Goal: Task Accomplishment & Management: Use online tool/utility

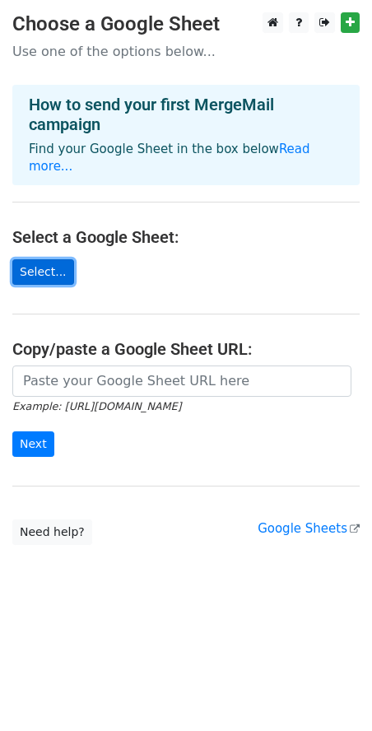
click at [39, 259] on link "Select..." at bounding box center [43, 272] width 62 height 26
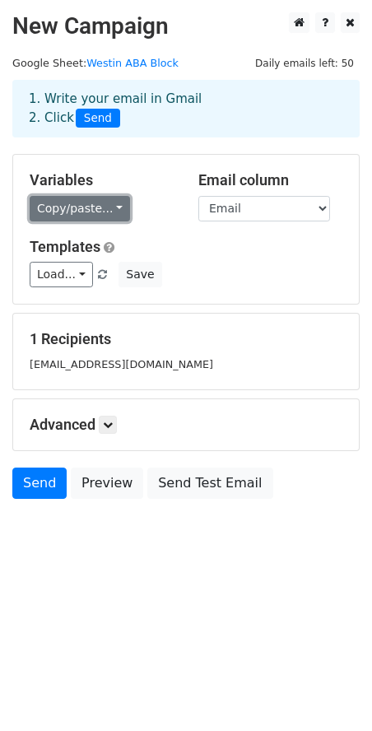
click at [109, 206] on link "Copy/paste..." at bounding box center [80, 209] width 100 height 26
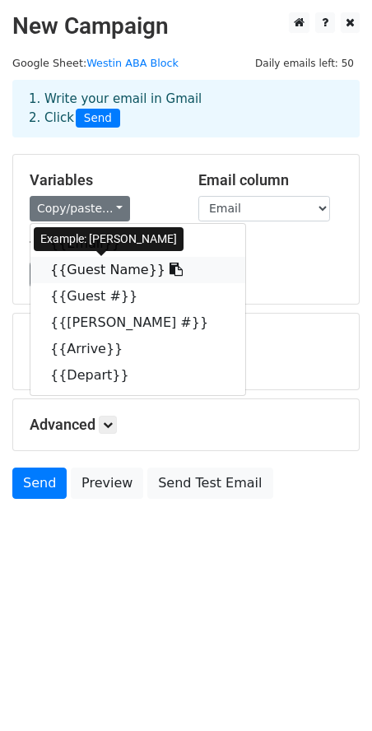
click at [84, 272] on link "{{Guest Name}}" at bounding box center [137, 270] width 215 height 26
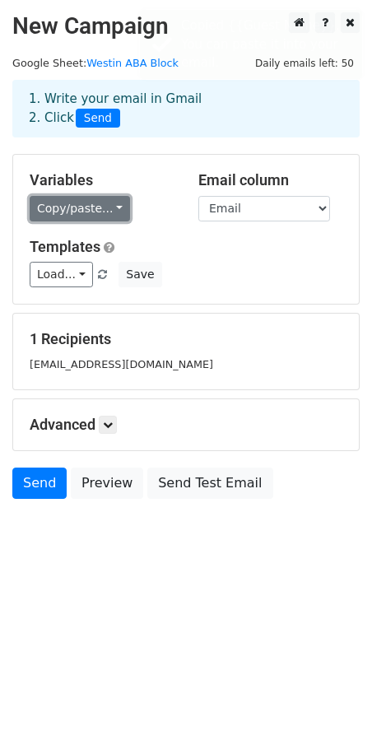
click at [86, 214] on link "Copy/paste..." at bounding box center [80, 209] width 100 height 26
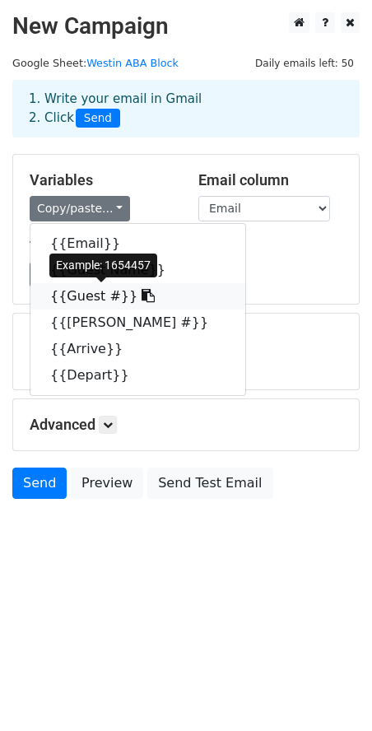
click at [99, 303] on link "{{Guest #}}" at bounding box center [137, 296] width 215 height 26
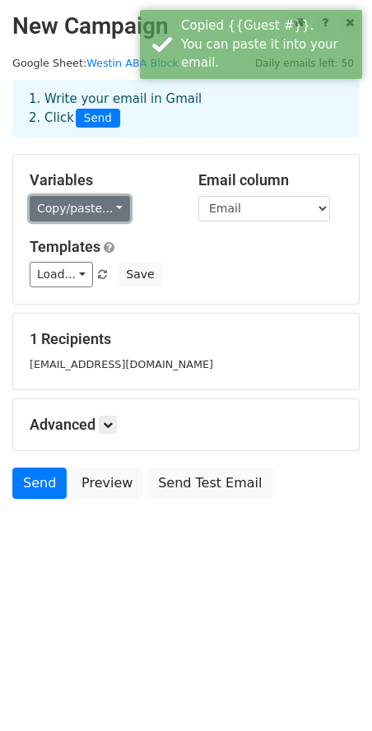
click at [86, 207] on link "Copy/paste..." at bounding box center [80, 209] width 100 height 26
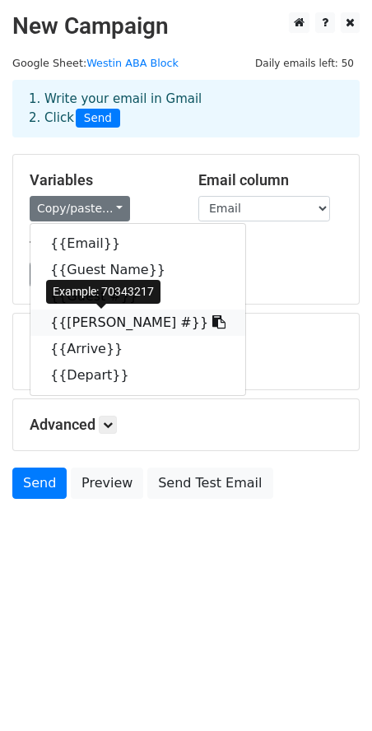
click at [90, 330] on link "{{[PERSON_NAME] #}}" at bounding box center [137, 322] width 215 height 26
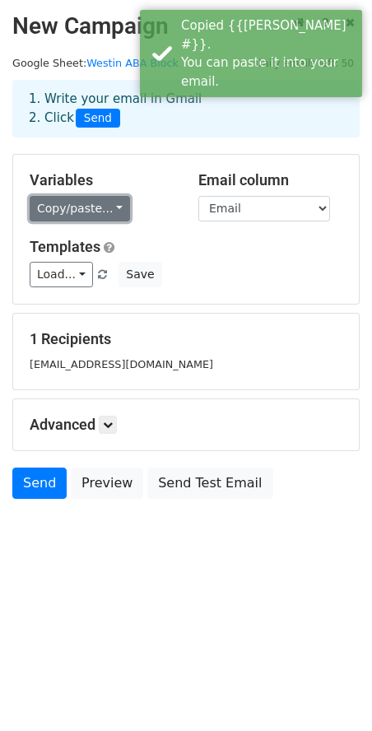
click at [99, 207] on link "Copy/paste..." at bounding box center [80, 209] width 100 height 26
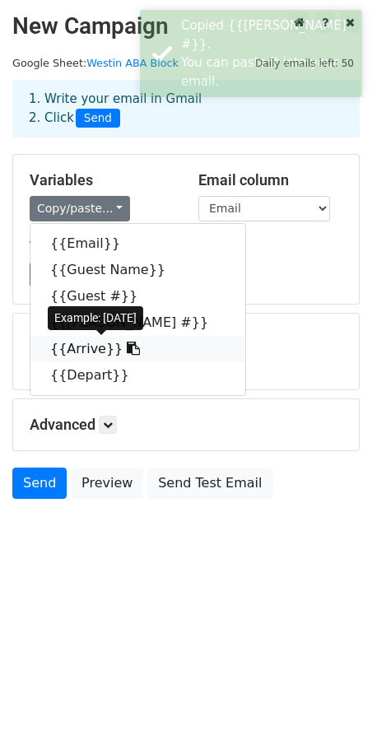
click at [85, 350] on link "{{Arrive}}" at bounding box center [137, 349] width 215 height 26
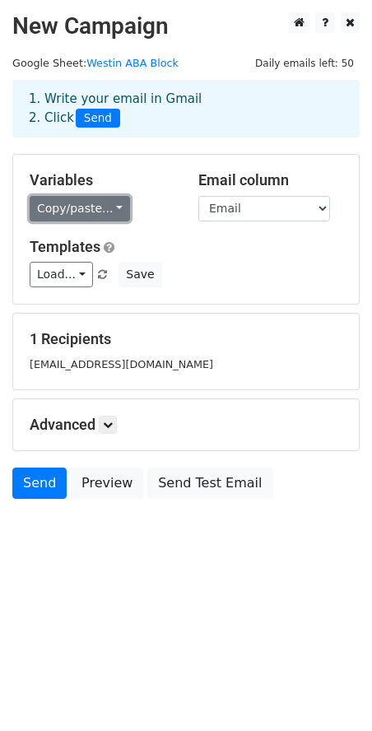
click at [92, 214] on link "Copy/paste..." at bounding box center [80, 209] width 100 height 26
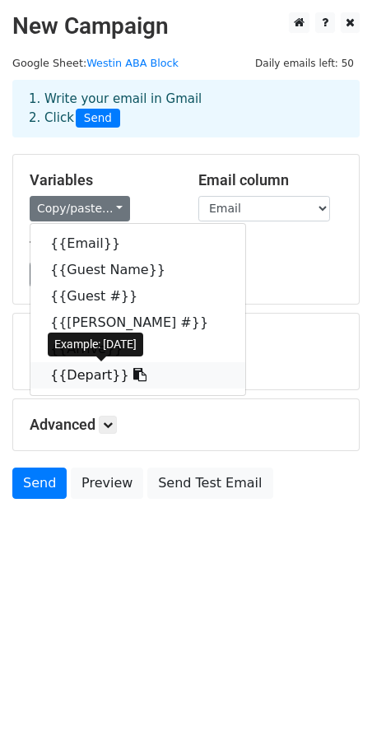
click at [95, 375] on link "{{Depart}}" at bounding box center [137, 375] width 215 height 26
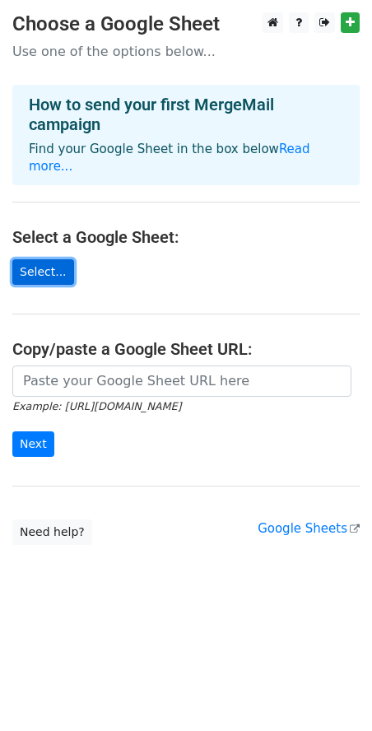
click at [51, 263] on link "Select..." at bounding box center [43, 272] width 62 height 26
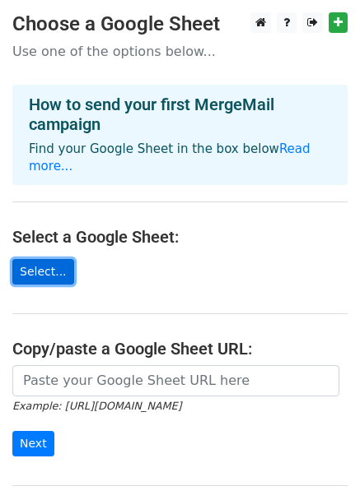
click at [44, 259] on link "Select..." at bounding box center [43, 272] width 62 height 26
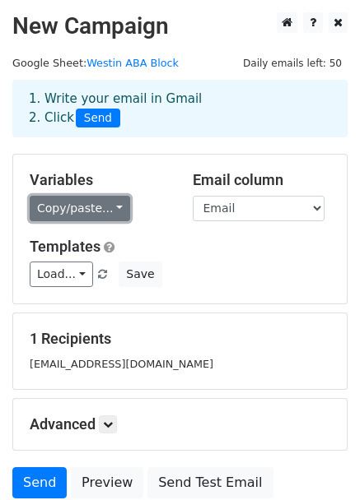
click at [81, 212] on link "Copy/paste..." at bounding box center [80, 209] width 100 height 26
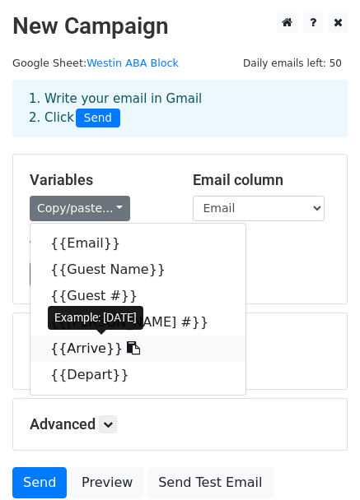
click at [76, 349] on link "{{Arrive}}" at bounding box center [137, 349] width 215 height 26
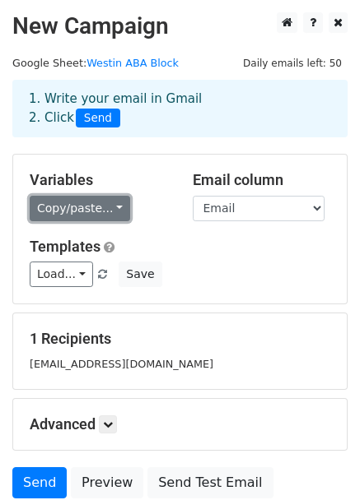
click at [80, 207] on link "Copy/paste..." at bounding box center [80, 209] width 100 height 26
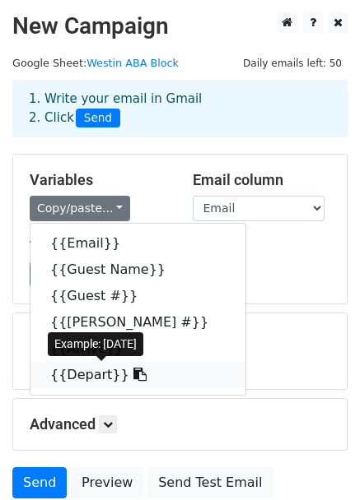
click at [133, 379] on icon at bounding box center [139, 374] width 13 height 13
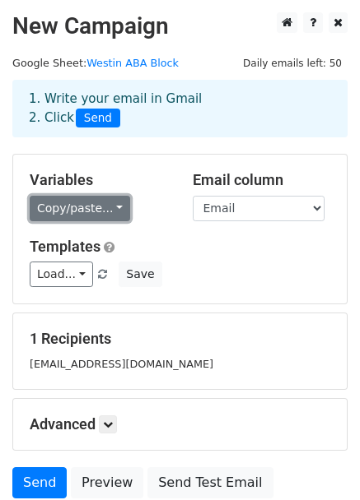
click at [74, 211] on link "Copy/paste..." at bounding box center [80, 209] width 100 height 26
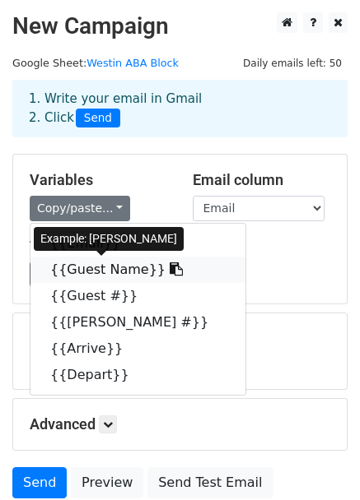
click at [83, 267] on link "{{Guest Name}}" at bounding box center [137, 270] width 215 height 26
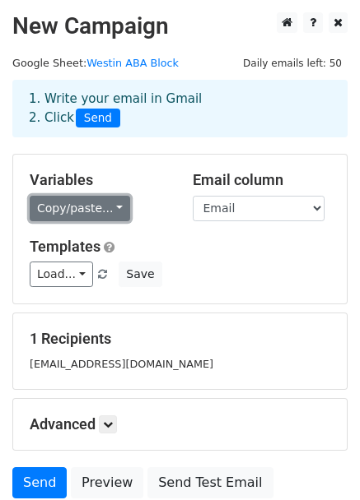
click at [51, 202] on link "Copy/paste..." at bounding box center [80, 209] width 100 height 26
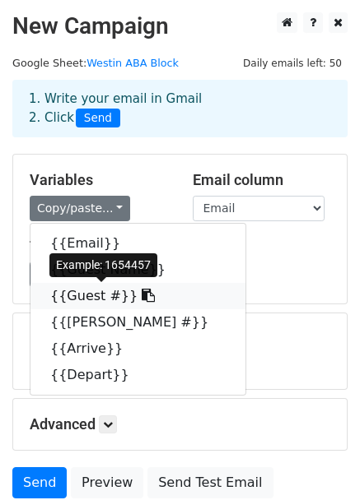
click at [91, 299] on link "{{Guest #}}" at bounding box center [137, 296] width 215 height 26
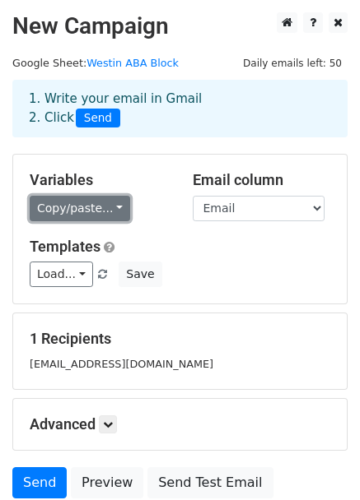
click at [81, 213] on link "Copy/paste..." at bounding box center [80, 209] width 100 height 26
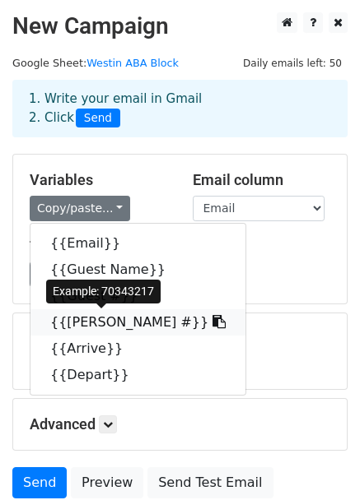
click at [91, 326] on link "{{Marsha #}}" at bounding box center [137, 322] width 215 height 26
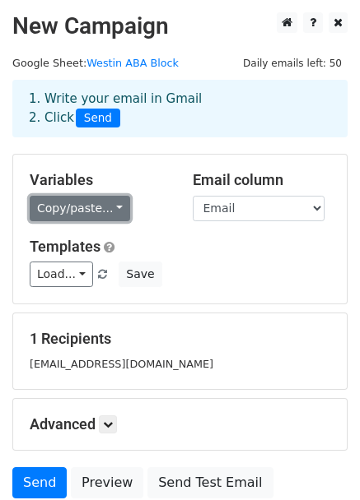
click at [88, 210] on link "Copy/paste..." at bounding box center [80, 209] width 100 height 26
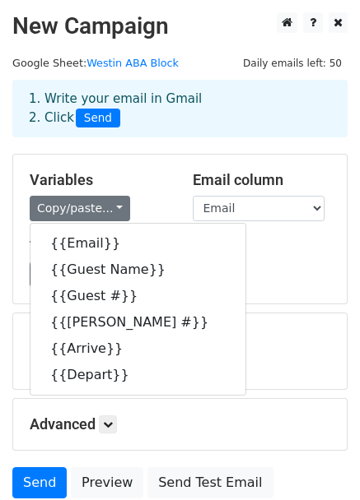
click at [234, 263] on div "Load... No templates saved Save" at bounding box center [179, 275] width 325 height 26
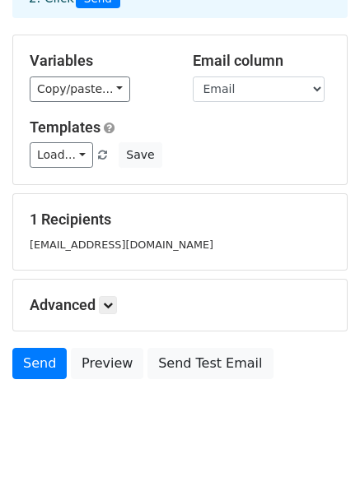
scroll to position [138, 0]
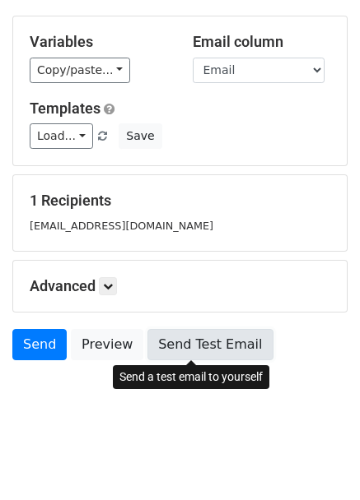
click at [196, 342] on link "Send Test Email" at bounding box center [209, 344] width 125 height 31
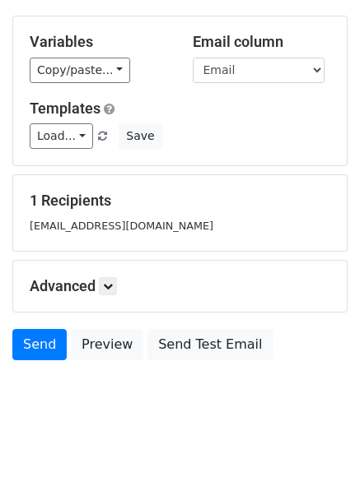
scroll to position [0, 0]
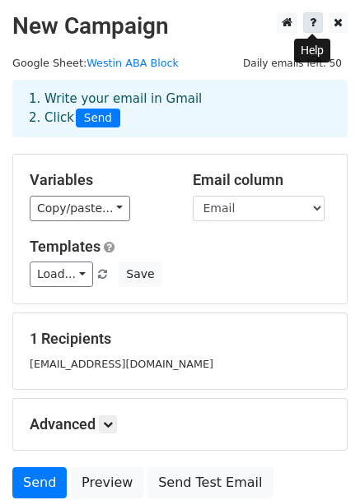
click at [310, 23] on icon at bounding box center [312, 22] width 7 height 12
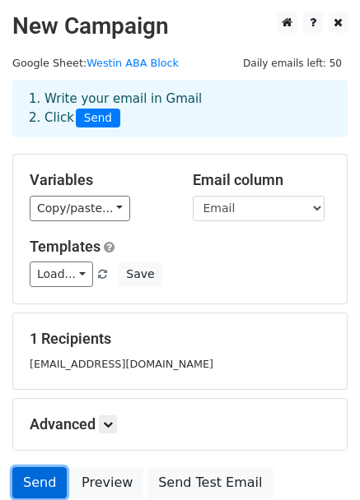
click at [46, 481] on link "Send" at bounding box center [39, 483] width 54 height 31
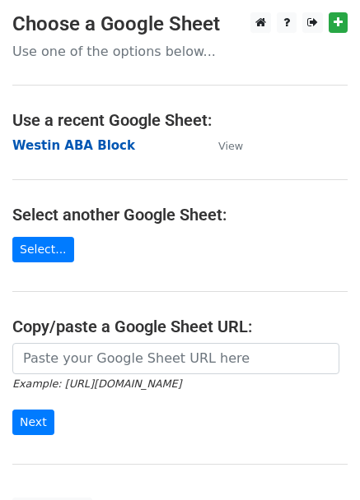
click at [84, 149] on strong "Westin ABA Block" at bounding box center [73, 145] width 123 height 15
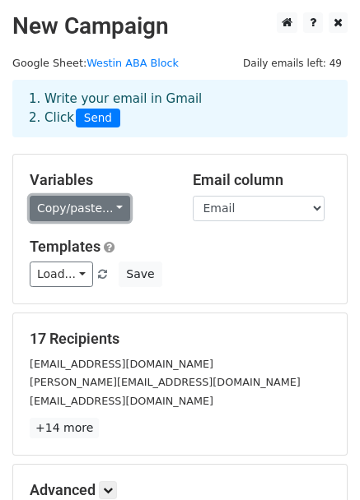
click at [87, 211] on link "Copy/paste..." at bounding box center [80, 209] width 100 height 26
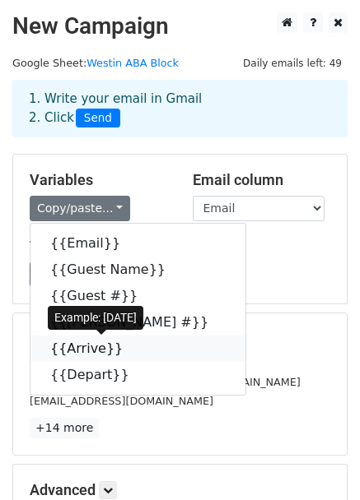
click at [86, 349] on link "{{Arrive}}" at bounding box center [137, 349] width 215 height 26
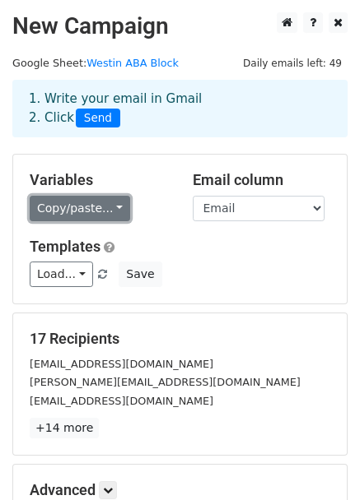
click at [99, 207] on link "Copy/paste..." at bounding box center [80, 209] width 100 height 26
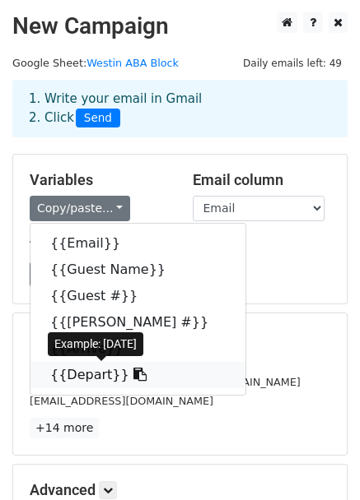
click at [92, 368] on link "{{Depart}}" at bounding box center [137, 375] width 215 height 26
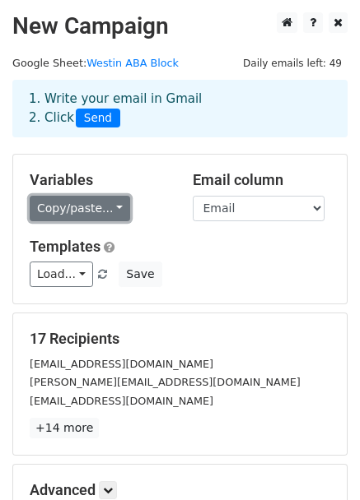
click at [52, 207] on link "Copy/paste..." at bounding box center [80, 209] width 100 height 26
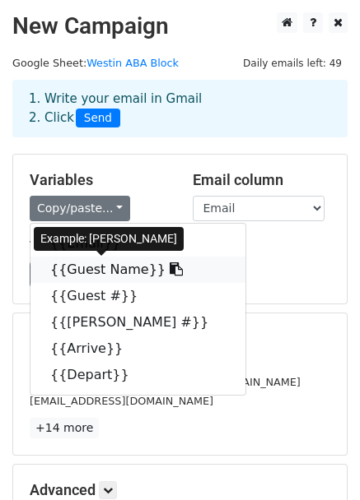
click at [86, 265] on link "{{Guest Name}}" at bounding box center [137, 270] width 215 height 26
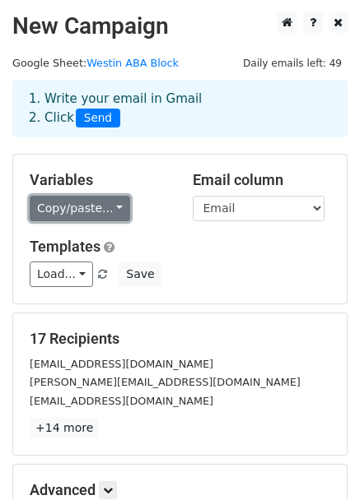
click at [95, 211] on link "Copy/paste..." at bounding box center [80, 209] width 100 height 26
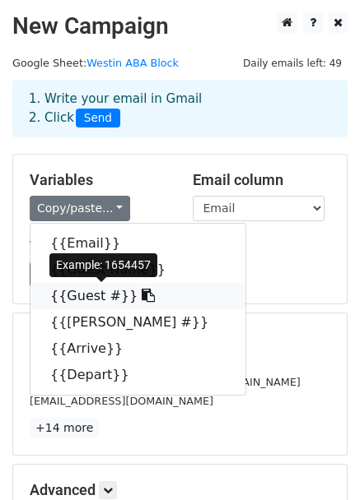
click at [81, 294] on link "{{Guest #}}" at bounding box center [137, 296] width 215 height 26
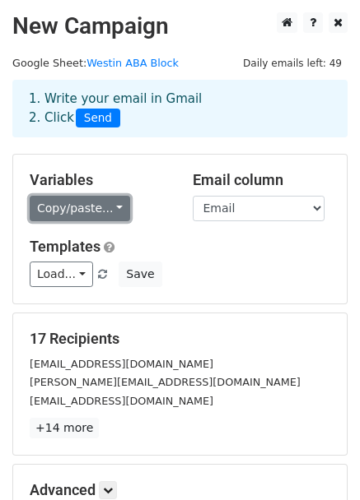
click at [88, 212] on link "Copy/paste..." at bounding box center [80, 209] width 100 height 26
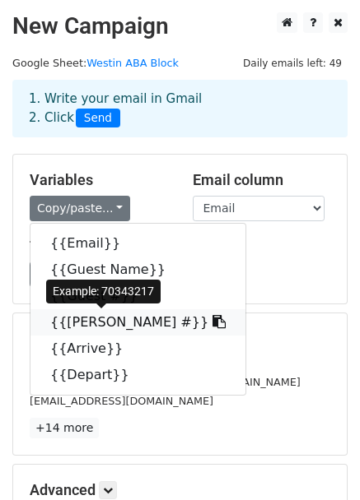
click at [105, 323] on link "{{Marsha #}}" at bounding box center [137, 322] width 215 height 26
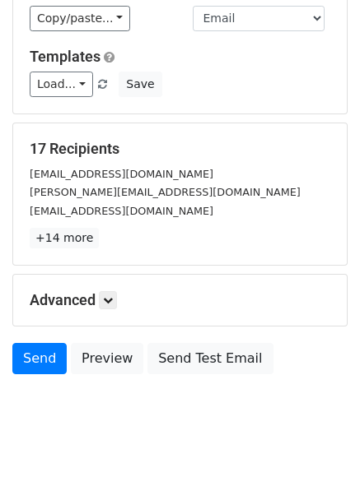
scroll to position [204, 0]
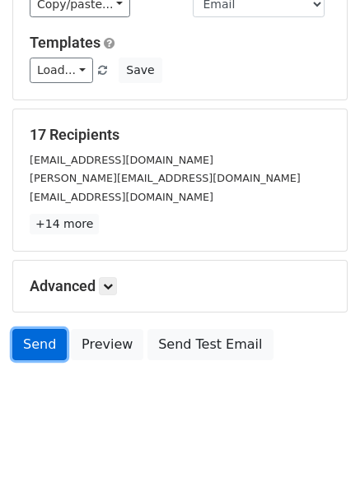
click at [47, 345] on link "Send" at bounding box center [39, 344] width 54 height 31
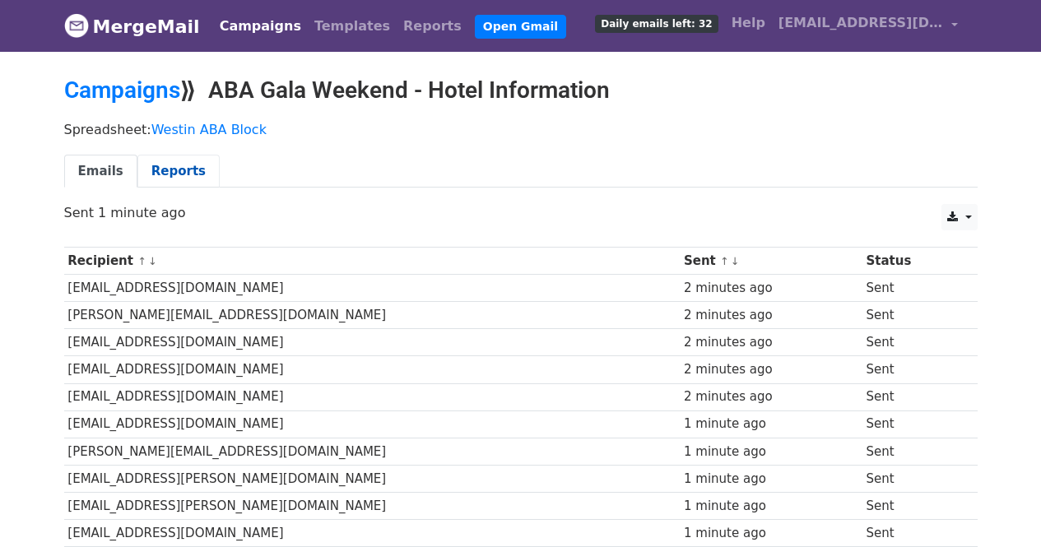
click at [177, 171] on link "Reports" at bounding box center [178, 172] width 82 height 34
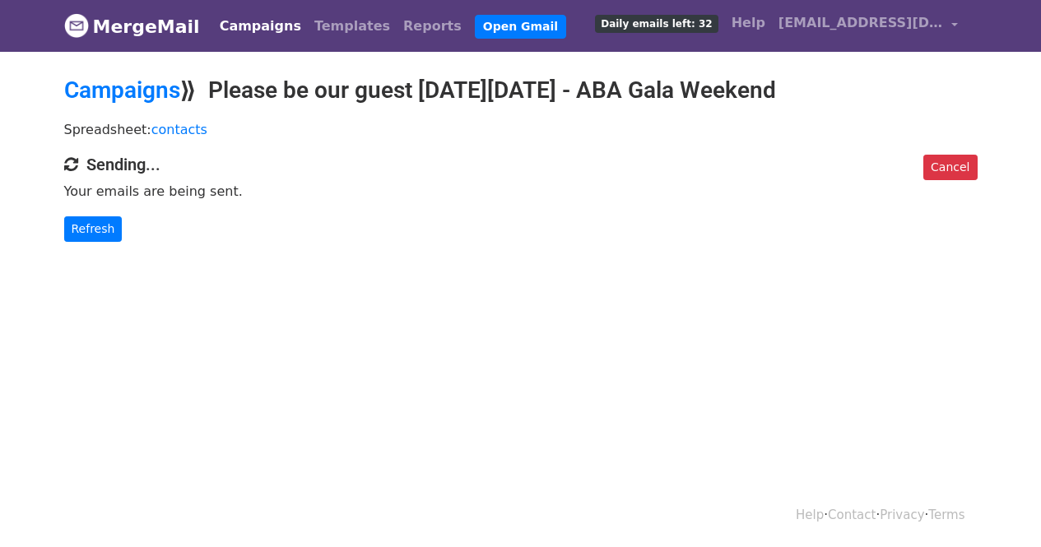
click at [249, 32] on link "Campaigns" at bounding box center [260, 26] width 95 height 33
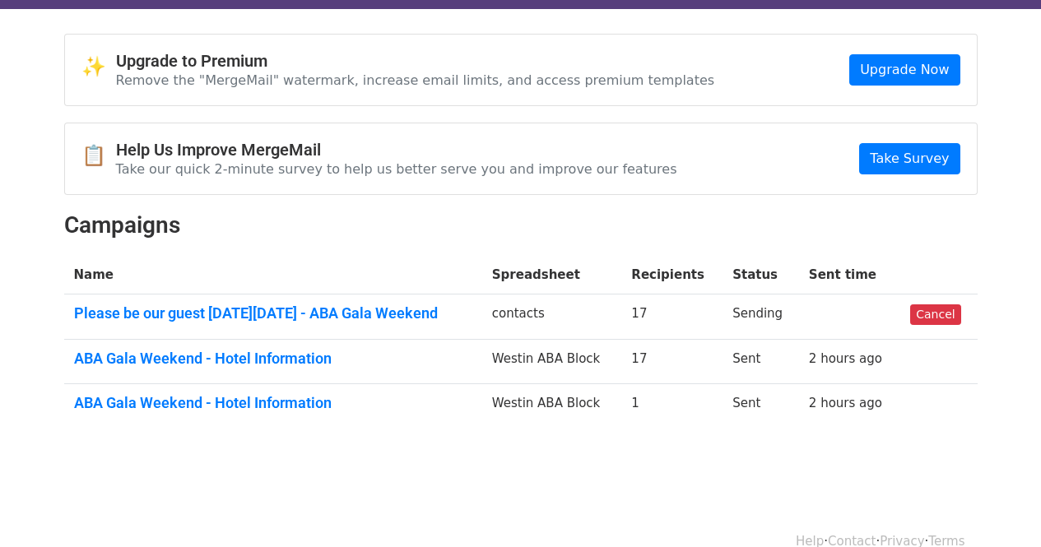
scroll to position [70, 0]
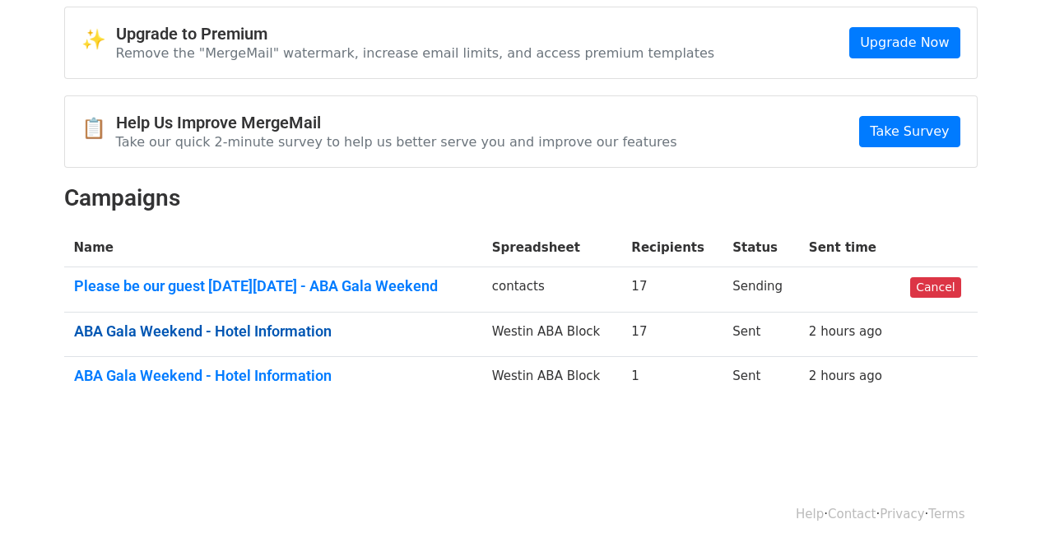
click at [289, 327] on link "ABA Gala Weekend - Hotel Information" at bounding box center [273, 332] width 398 height 18
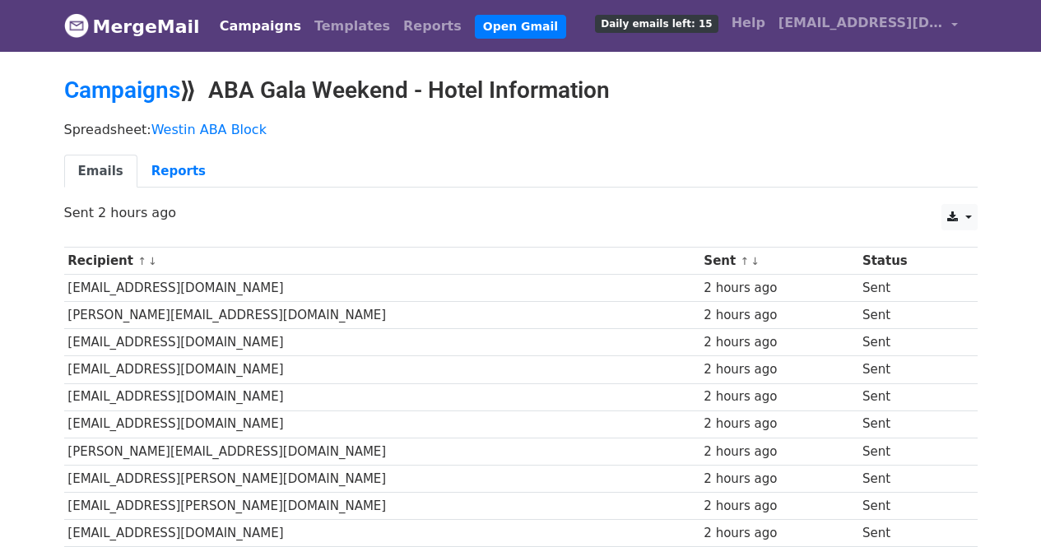
click at [244, 32] on link "Campaigns" at bounding box center [260, 26] width 95 height 33
